Goal: Find specific page/section: Find specific page/section

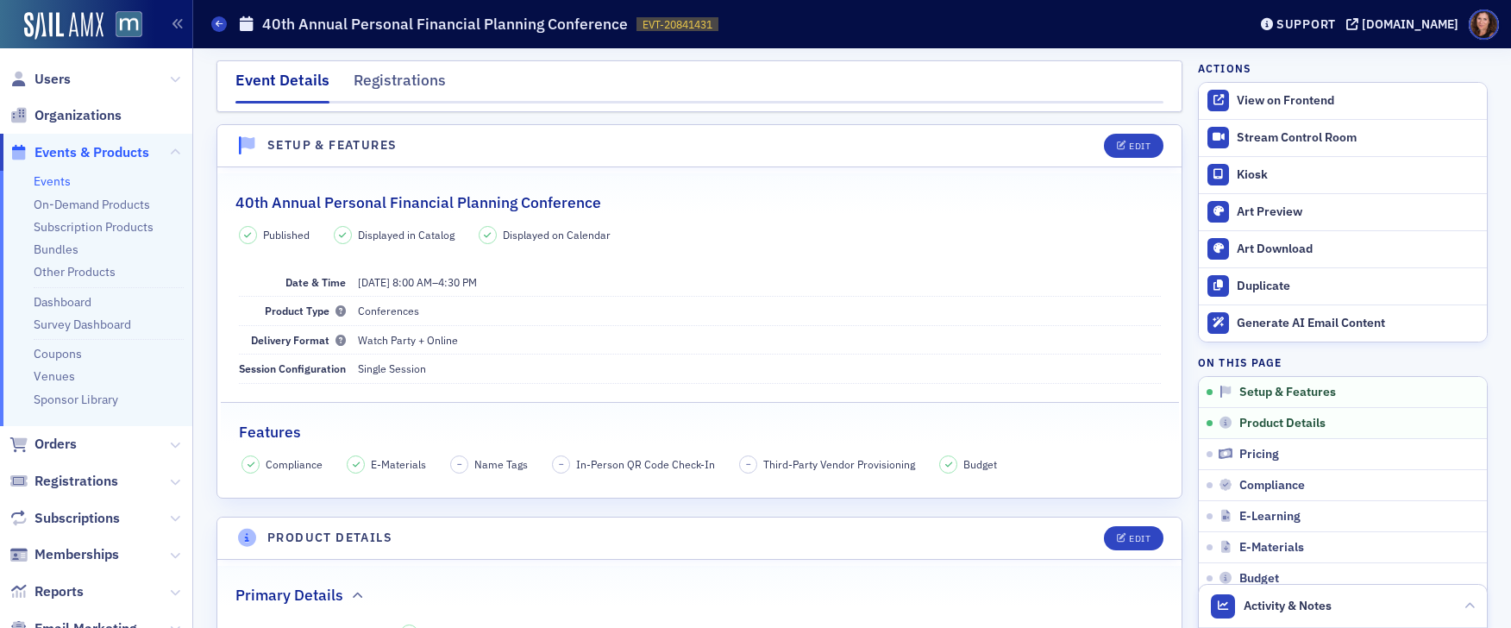
click at [58, 185] on link "Events" at bounding box center [52, 181] width 37 height 16
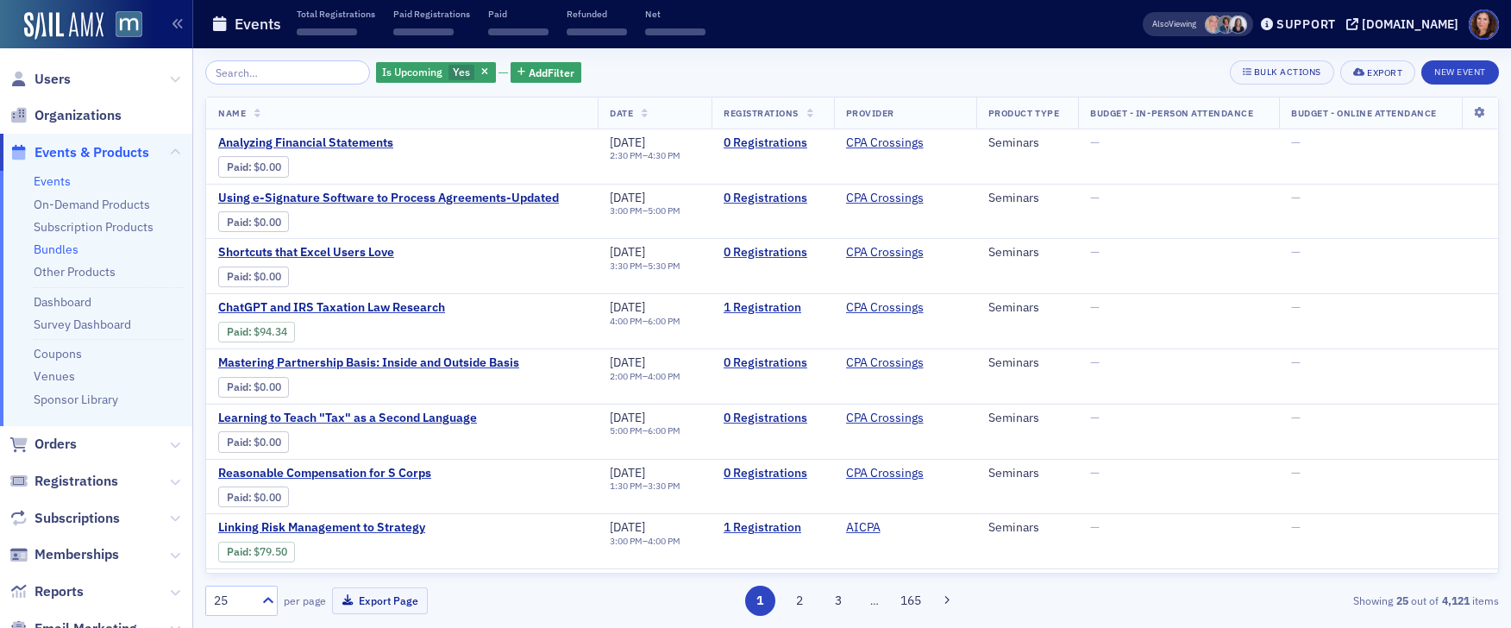
click at [62, 253] on link "Bundles" at bounding box center [56, 250] width 45 height 16
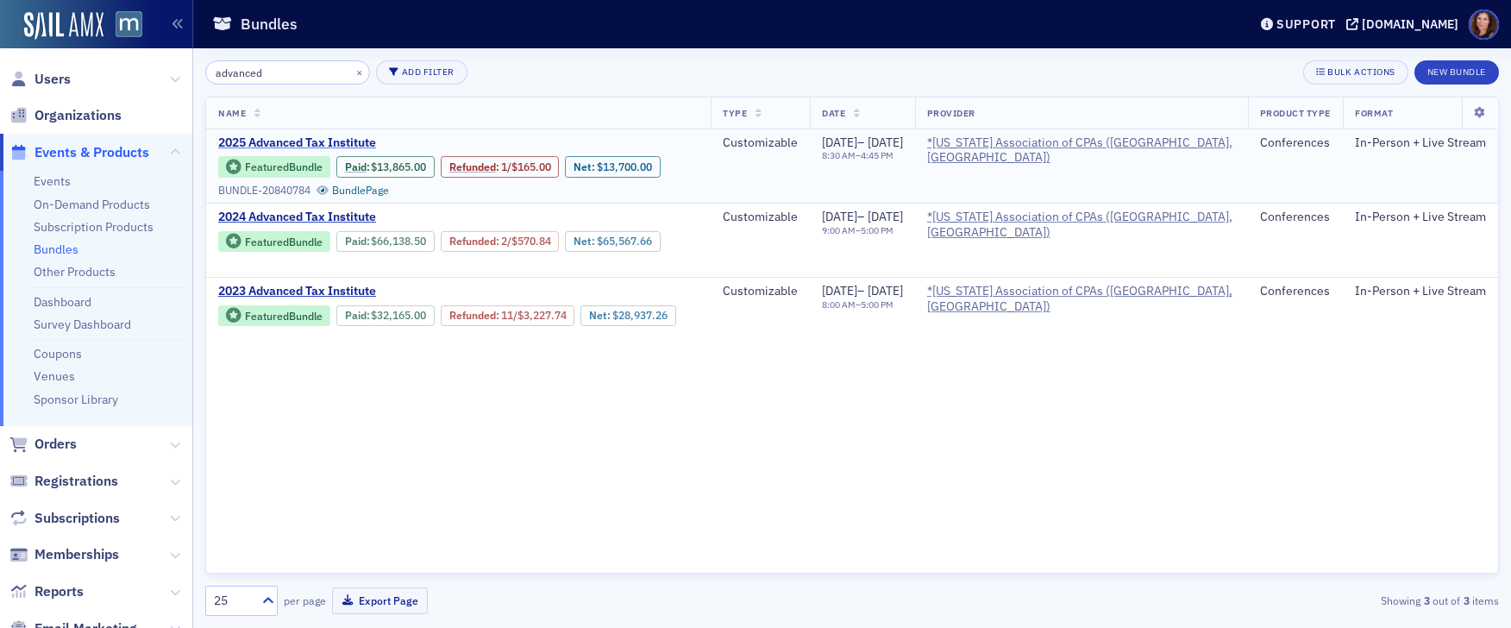
type input "advanced"
click at [332, 145] on span "2025 Advanced Tax Institute" at bounding box center [363, 143] width 290 height 16
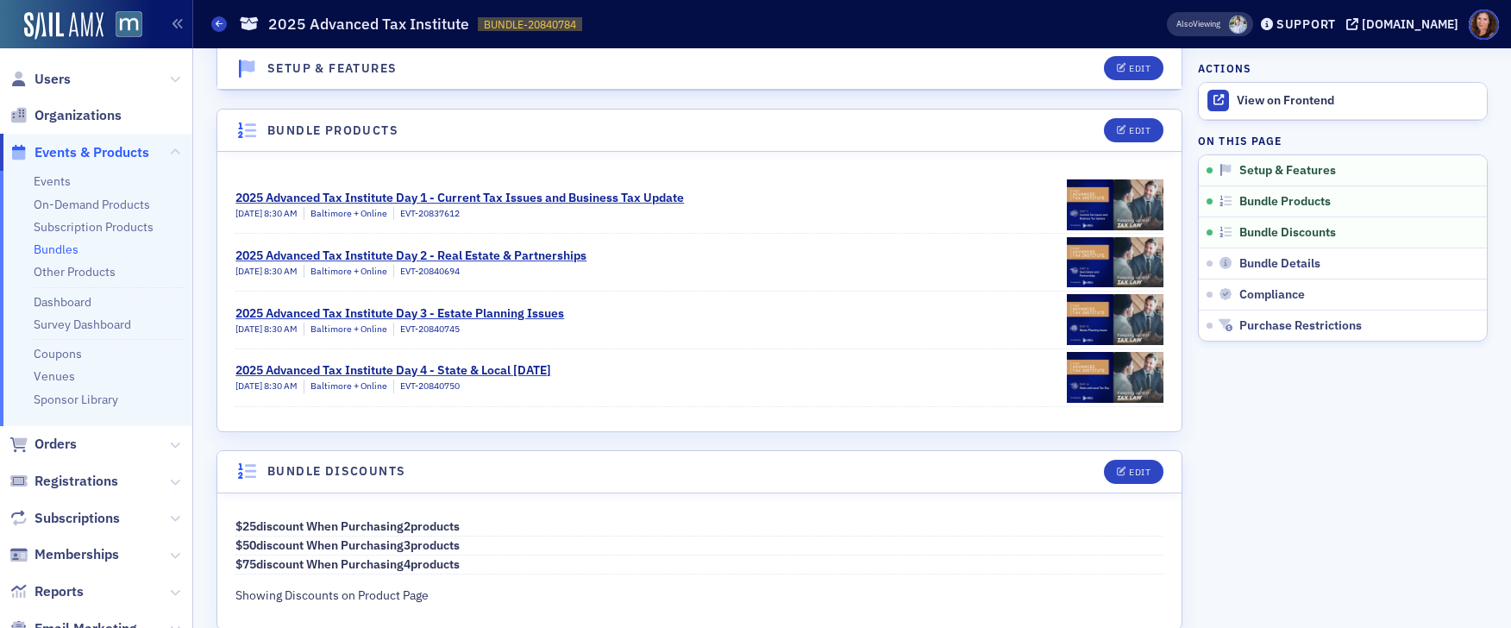
scroll to position [282, 0]
click at [49, 79] on span "Users" at bounding box center [53, 79] width 36 height 19
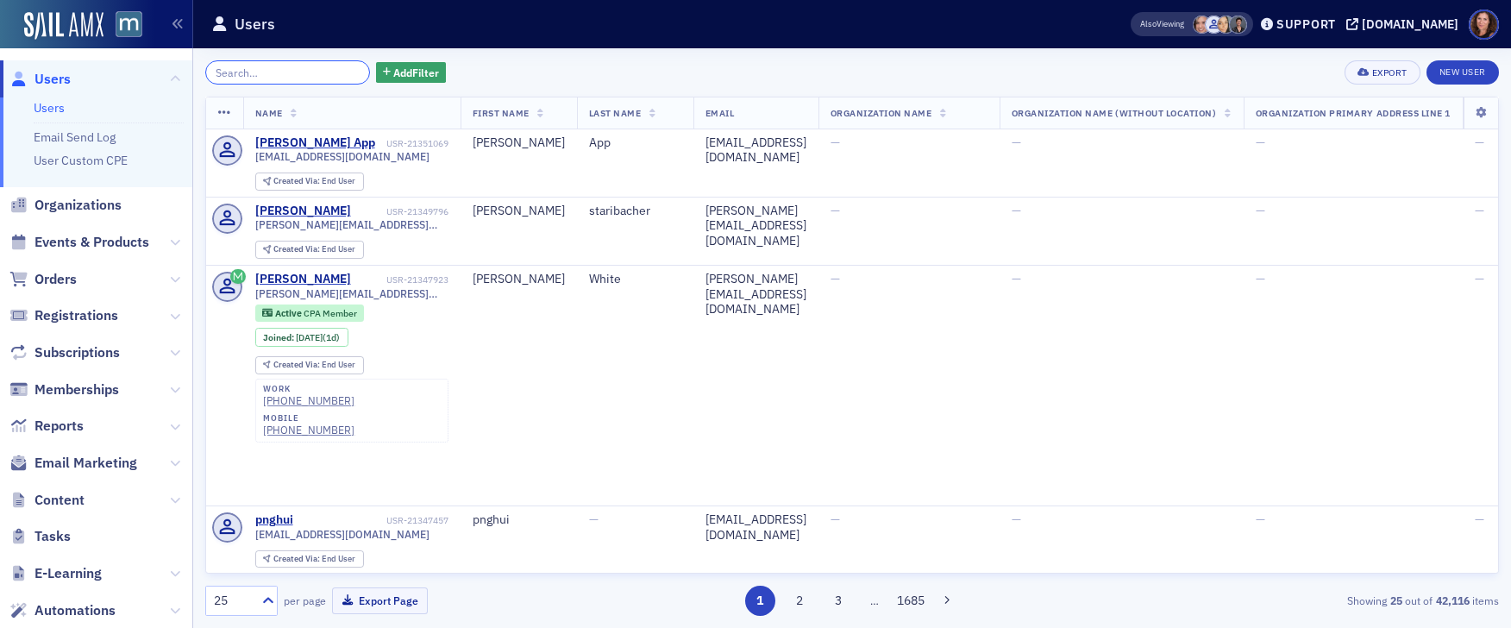
click at [292, 64] on input "search" at bounding box center [287, 72] width 165 height 24
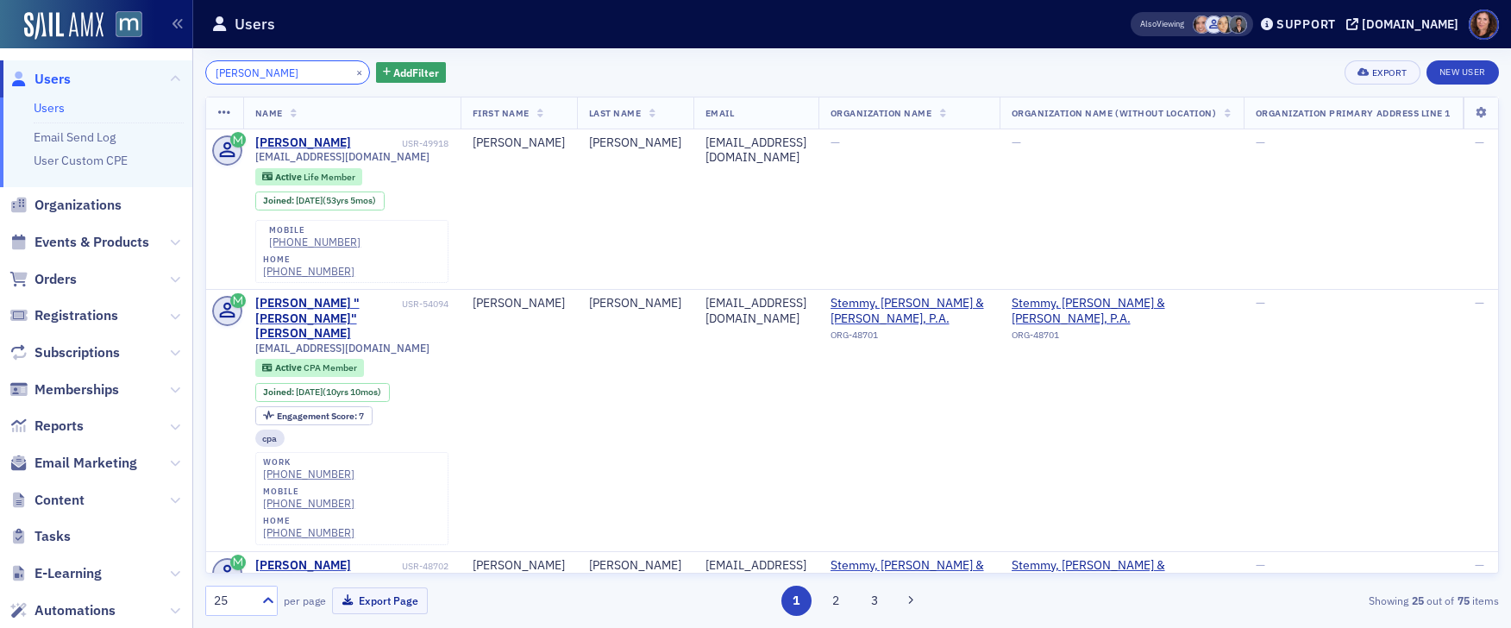
click at [235, 76] on input "[PERSON_NAME]" at bounding box center [287, 72] width 165 height 24
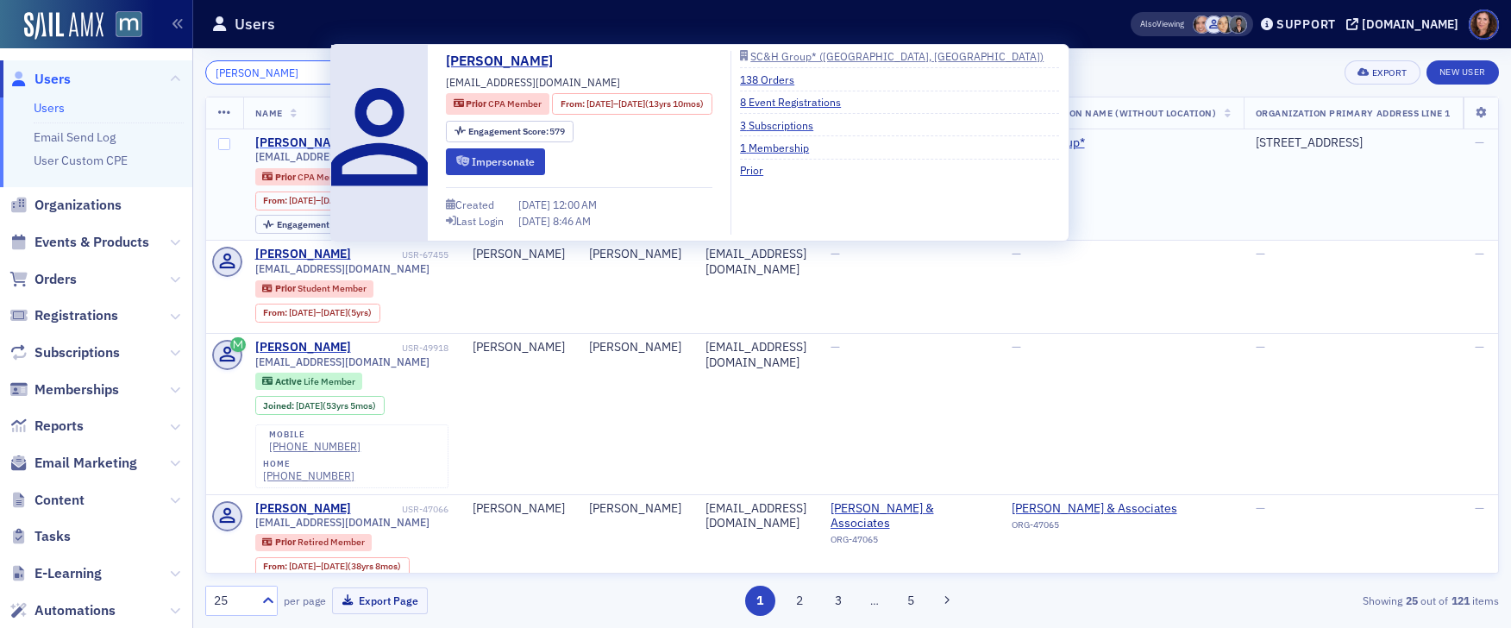
type input "[PERSON_NAME]"
click at [299, 142] on div "[PERSON_NAME]" at bounding box center [303, 143] width 96 height 16
click at [468, 165] on icon "submit" at bounding box center [462, 161] width 13 height 10
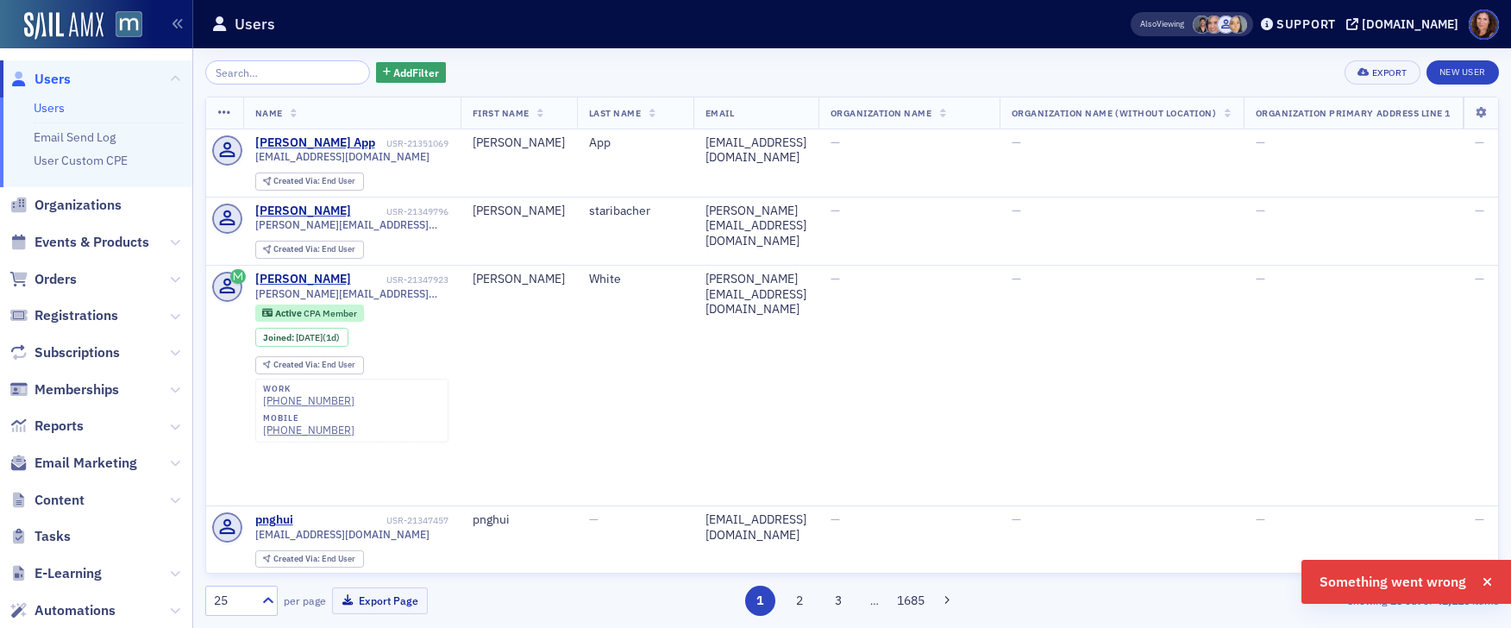
click at [273, 72] on input "search" at bounding box center [287, 72] width 165 height 24
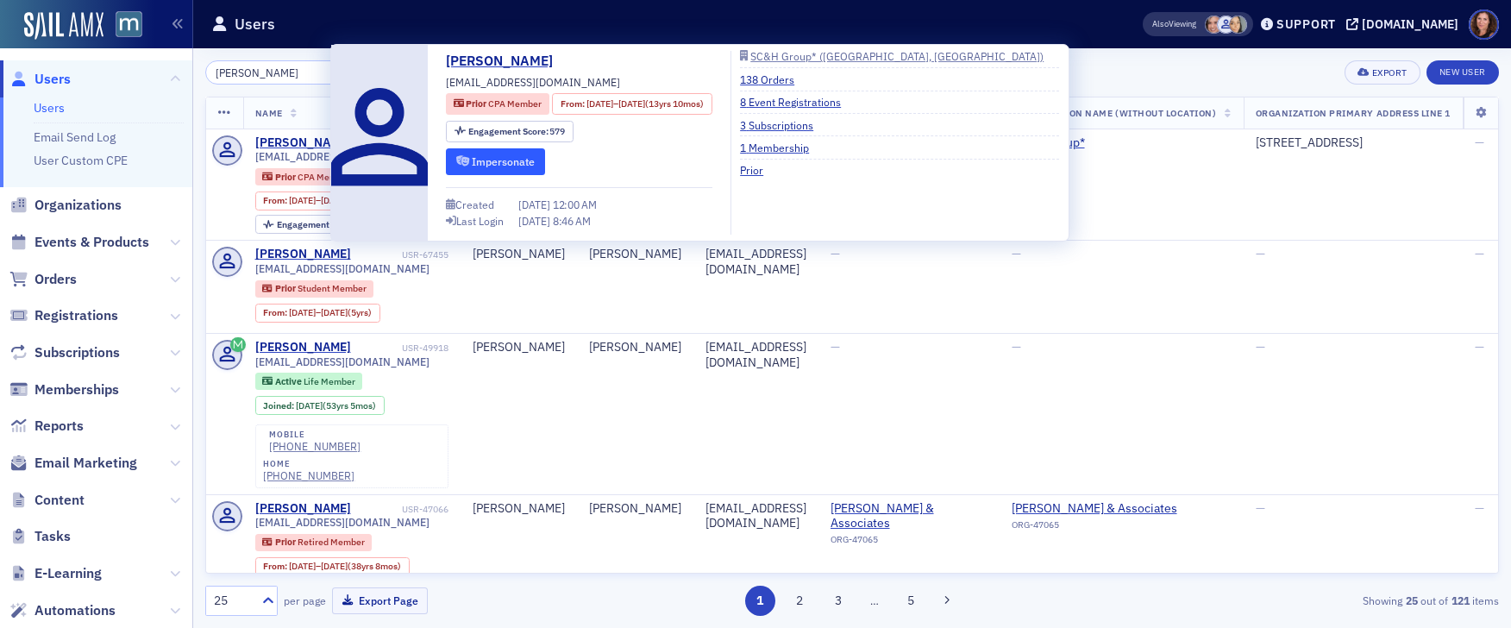
type input "Teresa morris"
click at [487, 158] on button "Impersonate" at bounding box center [495, 161] width 99 height 27
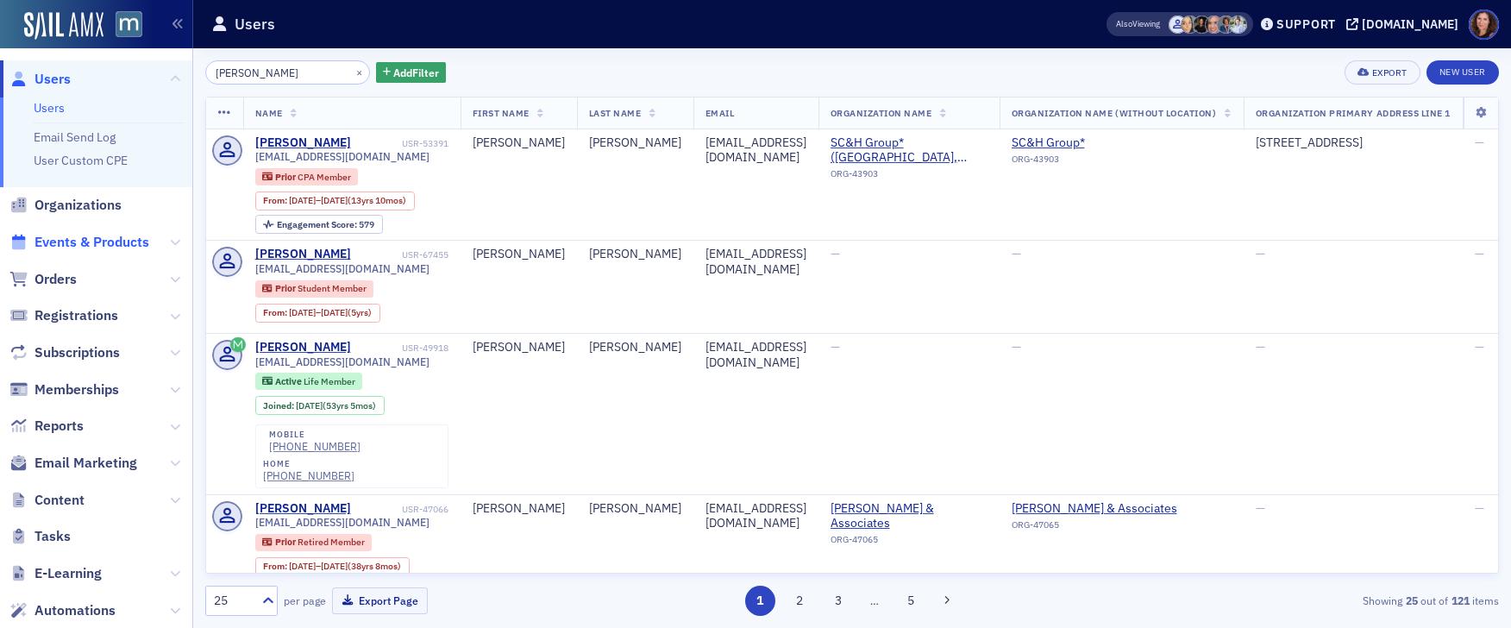
click at [91, 247] on span "Events & Products" at bounding box center [92, 242] width 115 height 19
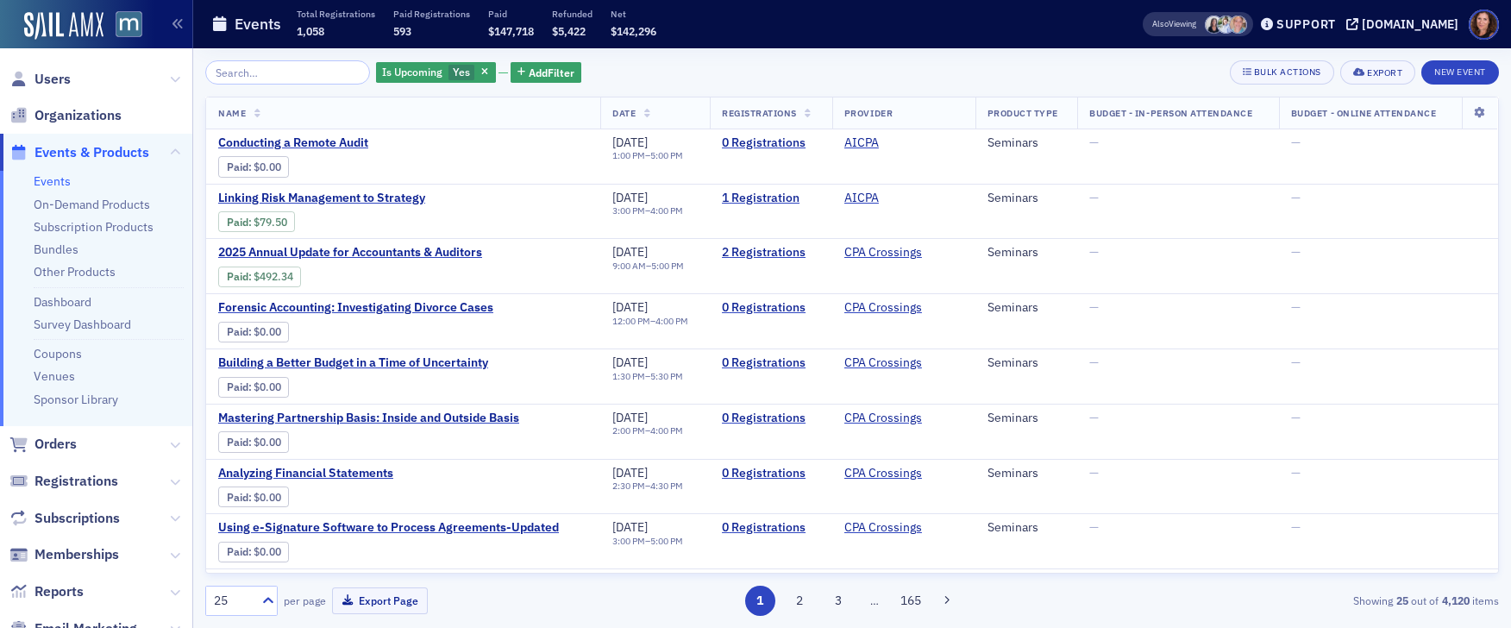
click at [55, 249] on link "Bundles" at bounding box center [56, 250] width 45 height 16
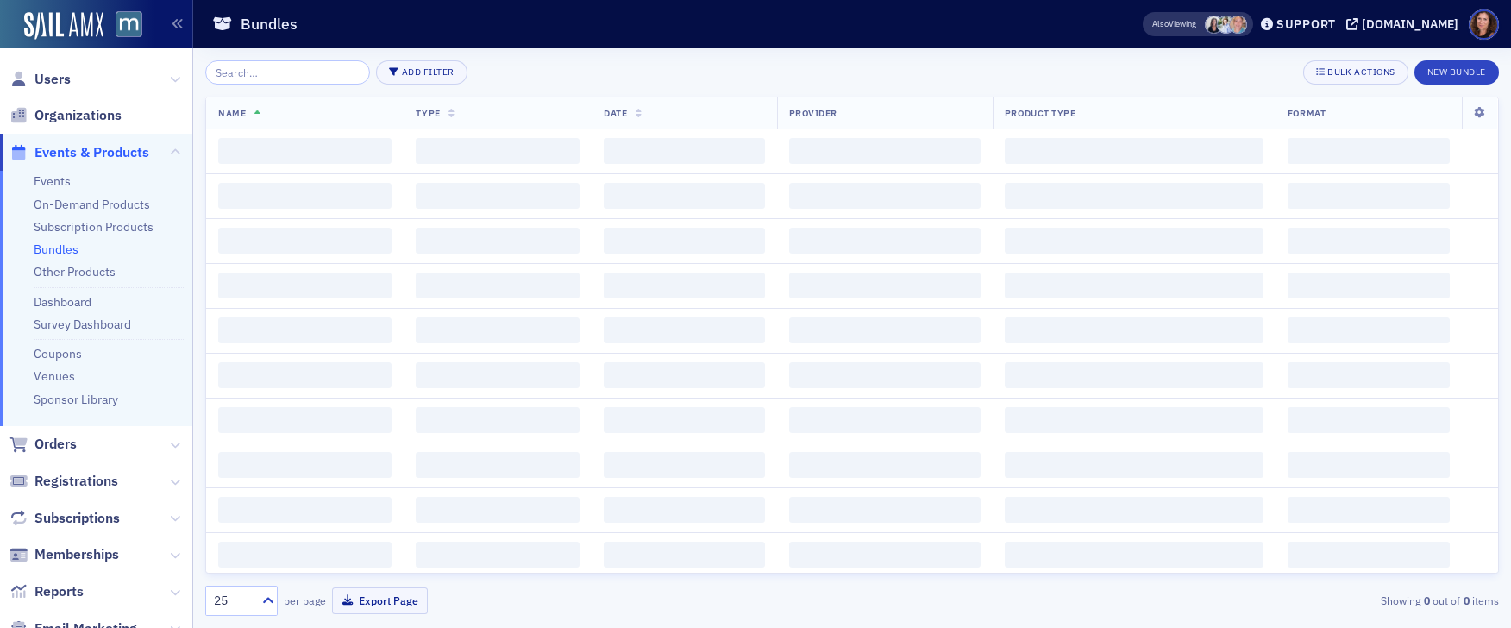
click at [275, 67] on input "search" at bounding box center [287, 72] width 165 height 24
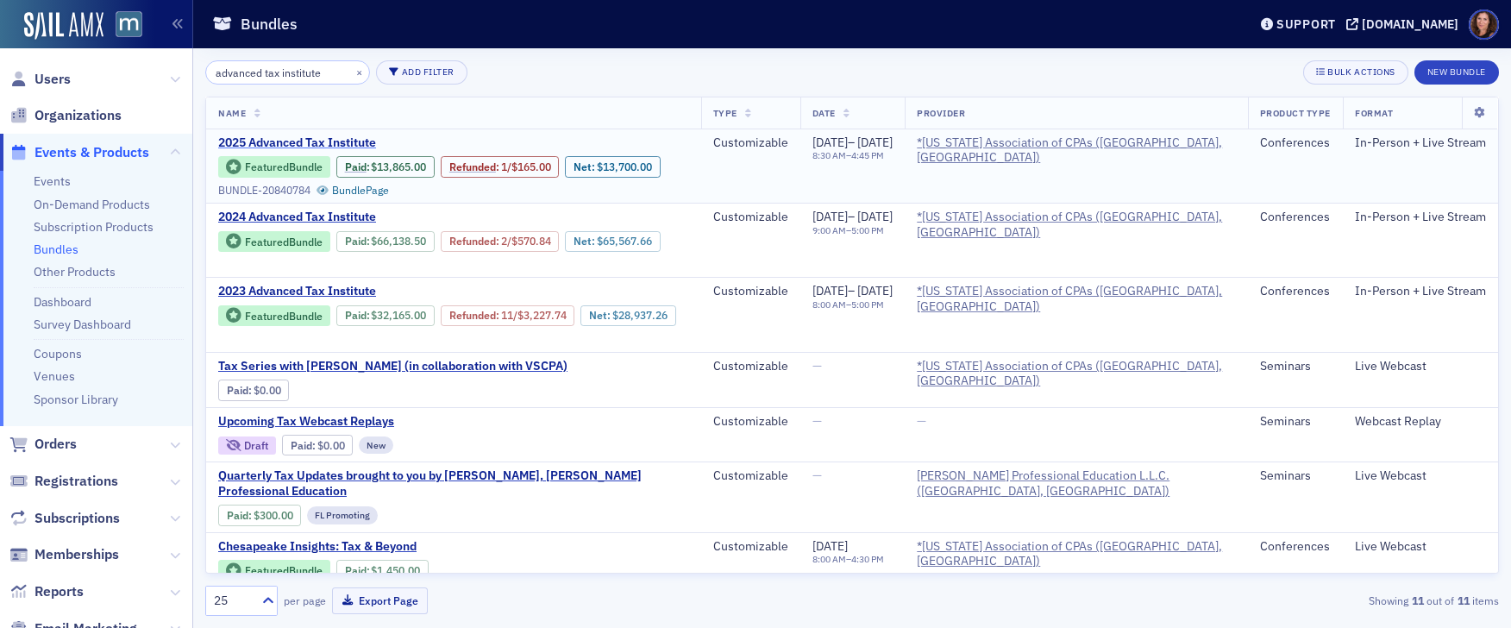
type input "advanced tax institute"
click at [323, 143] on span "2025 Advanced Tax Institute" at bounding box center [363, 143] width 290 height 16
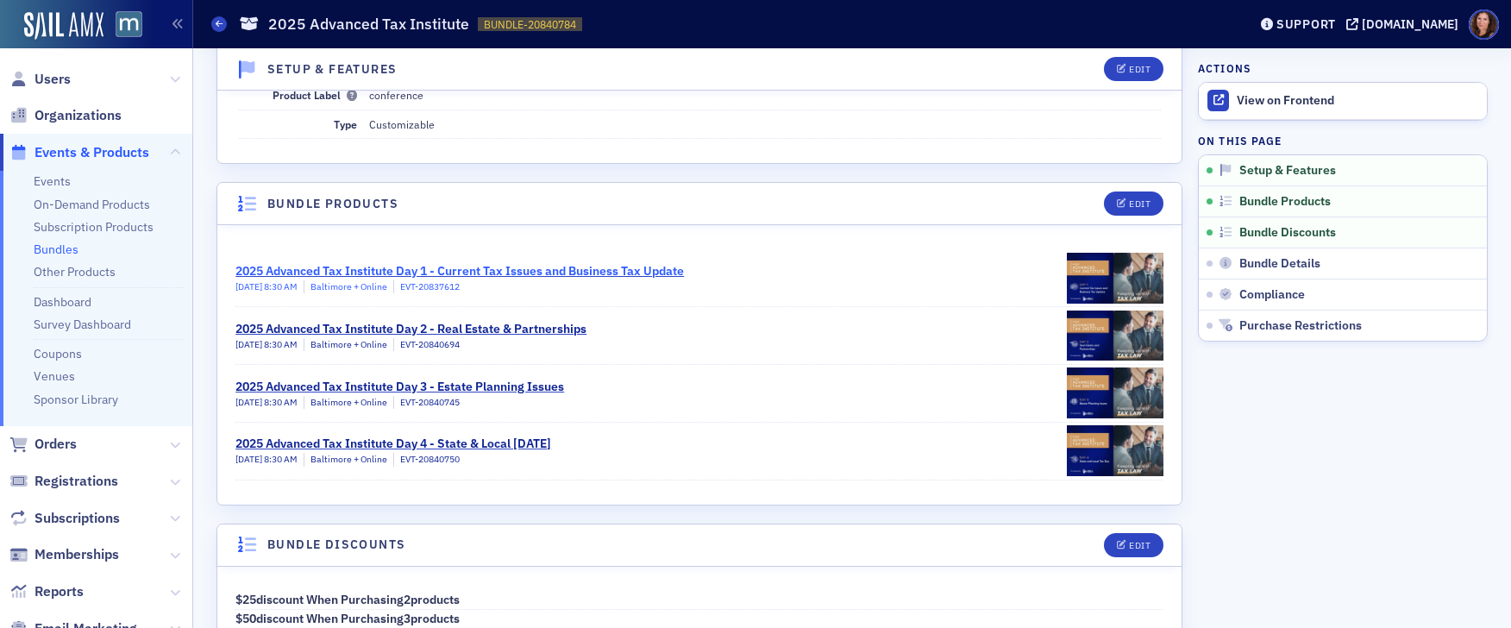
scroll to position [222, 0]
